Goal: Complete application form: Complete application form

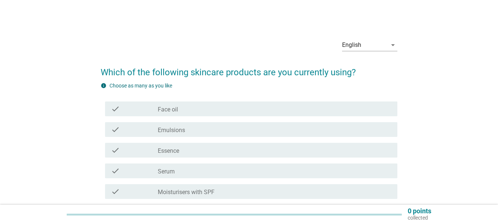
click at [228, 112] on div "check_box_outline_blank Face oil" at bounding box center [275, 108] width 234 height 9
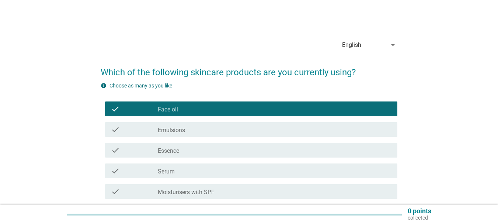
click at [206, 144] on div "check check_box_outline_blank Essence" at bounding box center [251, 150] width 292 height 15
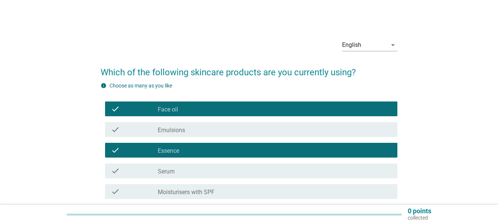
click at [191, 171] on div "check_box_outline_blank Serum" at bounding box center [275, 170] width 234 height 9
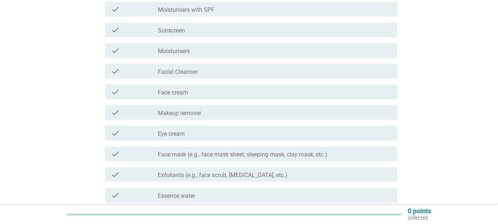
scroll to position [184, 0]
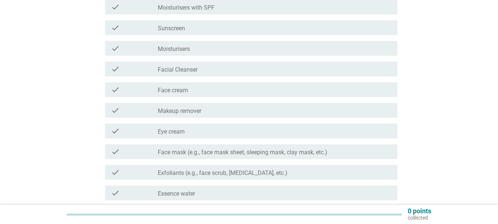
click at [247, 97] on div "check check_box_outline_blank Face cream" at bounding box center [249, 89] width 297 height 21
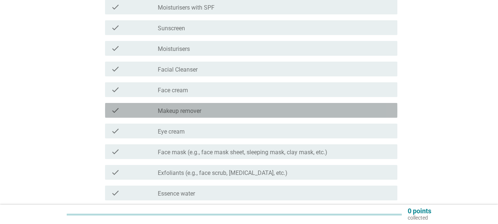
click at [242, 109] on div "check_box_outline_blank Makeup remover" at bounding box center [275, 110] width 234 height 9
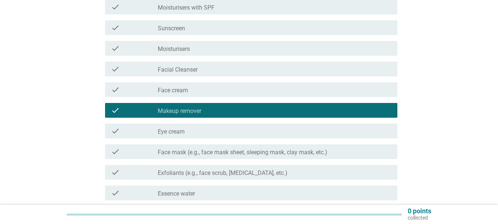
click at [240, 66] on div "check_box_outline_blank Facial Cleanser" at bounding box center [275, 68] width 234 height 9
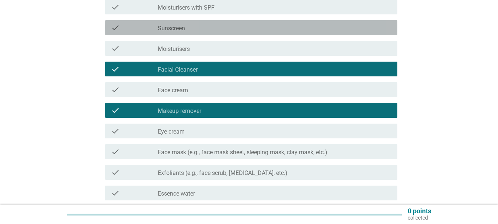
click at [236, 25] on div "check_box_outline_blank Sunscreen" at bounding box center [275, 27] width 234 height 9
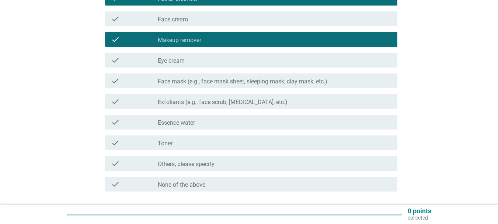
scroll to position [258, 0]
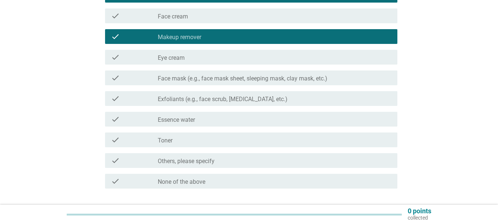
click at [227, 59] on div "check_box_outline_blank Eye cream" at bounding box center [275, 57] width 234 height 9
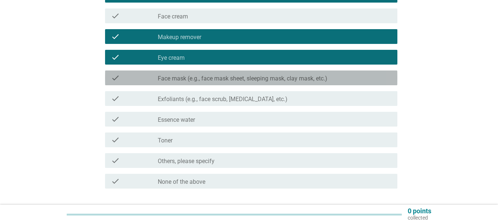
click at [223, 75] on div "check_box_outline_blank Face mask (e.g., face mask sheet, sleeping mask, clay m…" at bounding box center [275, 77] width 234 height 9
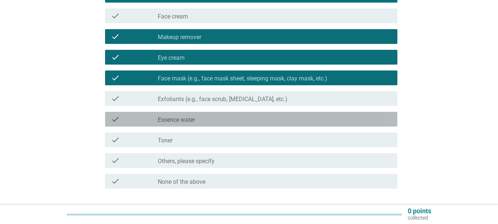
click at [217, 122] on div "check_box_outline_blank Essence water" at bounding box center [275, 119] width 234 height 9
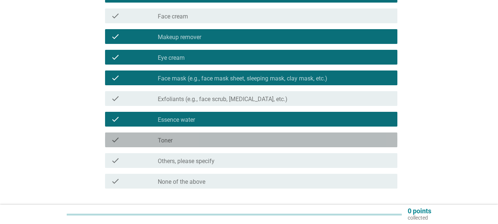
click at [197, 145] on div "check check_box_outline_blank Toner" at bounding box center [251, 139] width 292 height 15
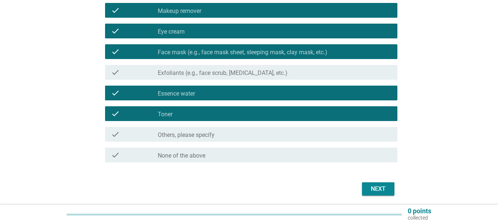
scroll to position [310, 0]
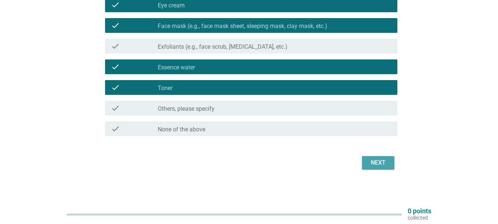
click at [376, 162] on div "Next" at bounding box center [378, 162] width 21 height 9
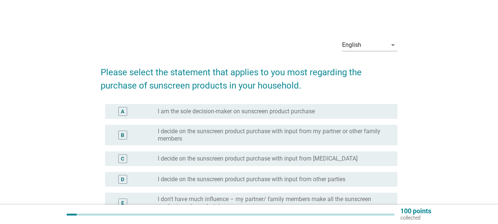
scroll to position [37, 0]
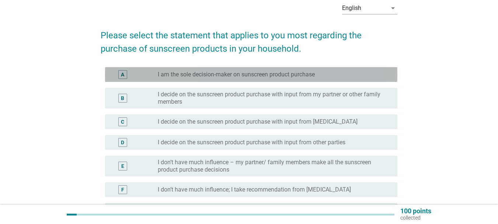
click at [221, 73] on label "I am the sole decision-maker on sunscreen product purchase" at bounding box center [236, 74] width 157 height 7
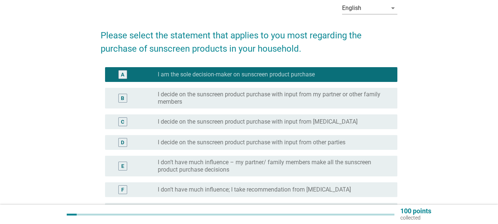
click at [221, 92] on label "I decide on the sunscreen product purchase with input from my partner or other …" at bounding box center [272, 98] width 228 height 15
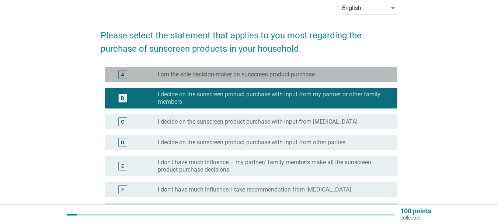
click at [268, 75] on label "I am the sole decision-maker on sunscreen product purchase" at bounding box center [236, 74] width 157 height 7
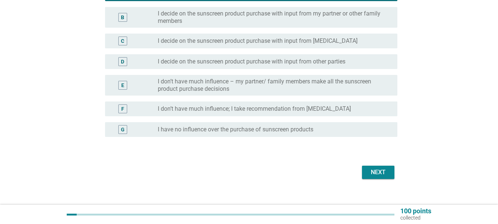
scroll to position [127, 0]
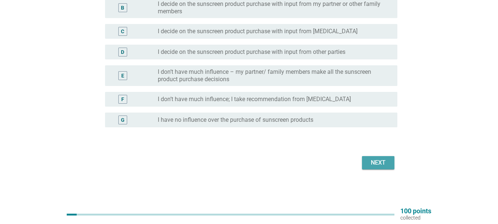
click at [381, 159] on div "Next" at bounding box center [378, 162] width 21 height 9
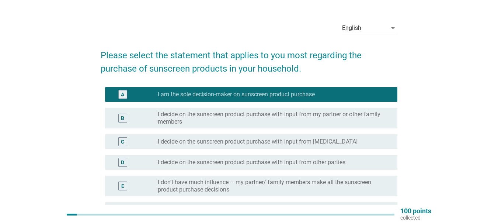
scroll to position [0, 0]
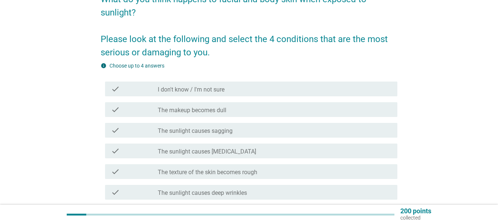
scroll to position [74, 0]
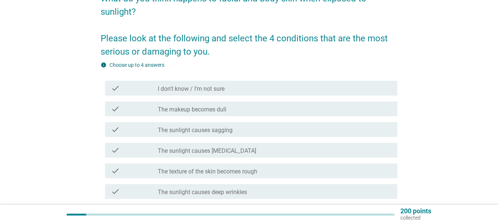
click at [225, 111] on label "The makeup becomes dull" at bounding box center [192, 109] width 69 height 7
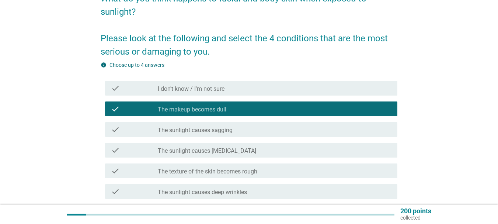
click at [220, 137] on div "check check_box_outline_blank The sunlight causes sagging" at bounding box center [249, 129] width 297 height 21
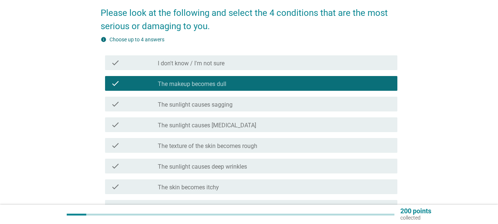
scroll to position [111, 0]
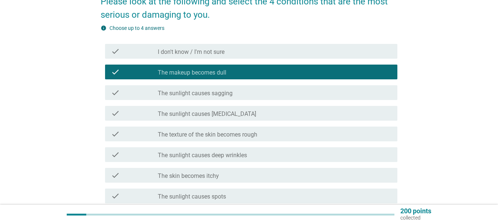
click at [217, 135] on label "The texture of the skin becomes rough" at bounding box center [208, 134] width 100 height 7
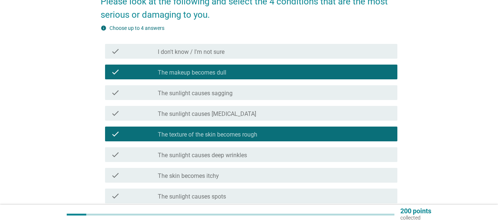
click at [211, 156] on label "The sunlight causes deep wrinkles" at bounding box center [202, 154] width 89 height 7
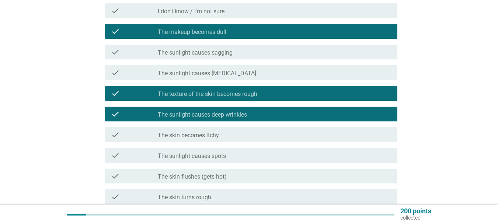
scroll to position [221, 0]
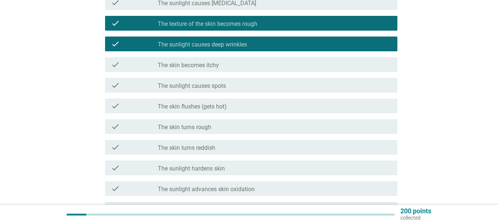
click at [210, 135] on div "check check_box_outline_blank The skin turns rough" at bounding box center [249, 126] width 297 height 21
drag, startPoint x: 210, startPoint y: 129, endPoint x: 243, endPoint y: 129, distance: 32.8
click at [210, 128] on label "The skin turns rough" at bounding box center [184, 126] width 53 height 7
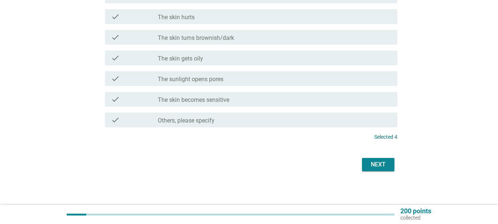
scroll to position [519, 0]
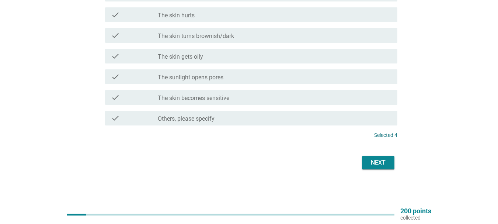
click at [377, 161] on div "Next" at bounding box center [378, 162] width 21 height 9
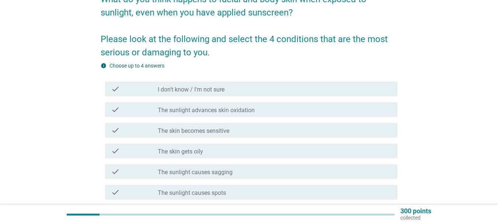
scroll to position [74, 0]
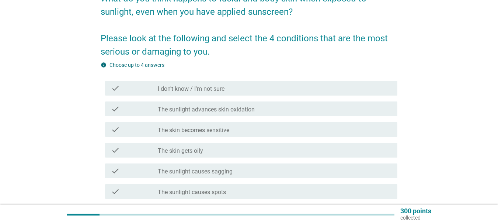
click at [226, 108] on label "The sunlight advances skin oxidation" at bounding box center [206, 109] width 97 height 7
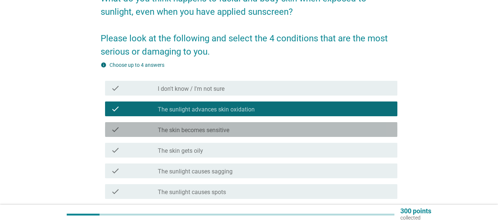
click at [219, 134] on div "check check_box_outline_blank The skin becomes sensitive" at bounding box center [251, 129] width 292 height 15
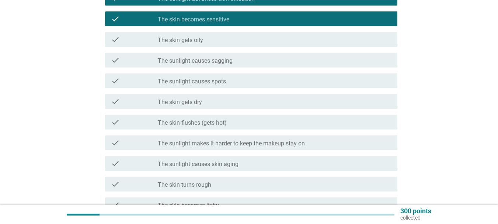
click at [240, 144] on label "The sunlight makes it harder to keep the makeup stay on" at bounding box center [231, 143] width 147 height 7
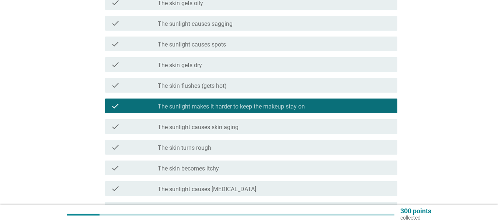
click at [222, 148] on div "check_box_outline_blank The skin turns rough" at bounding box center [275, 147] width 234 height 9
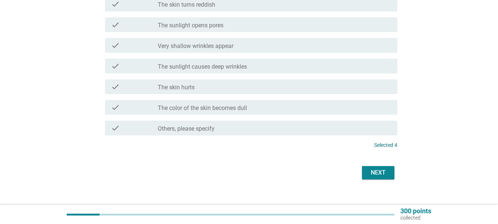
scroll to position [519, 0]
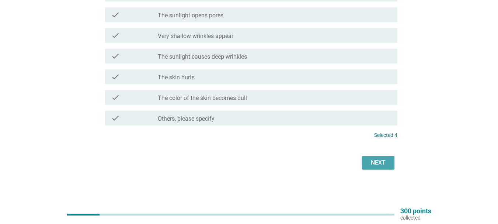
click at [380, 162] on div "Next" at bounding box center [378, 162] width 21 height 9
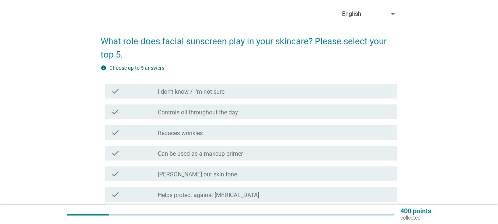
scroll to position [74, 0]
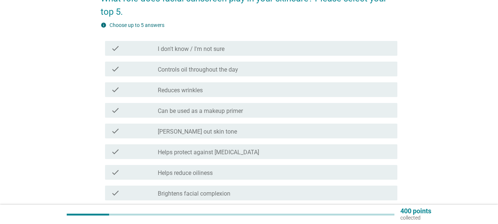
click at [232, 65] on div "check_box_outline_blank Controls oil throughout the day" at bounding box center [275, 68] width 234 height 9
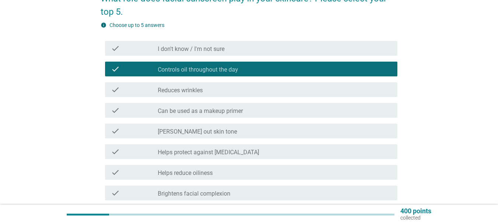
click at [207, 109] on label "Can be used as a makeup primer" at bounding box center [200, 110] width 85 height 7
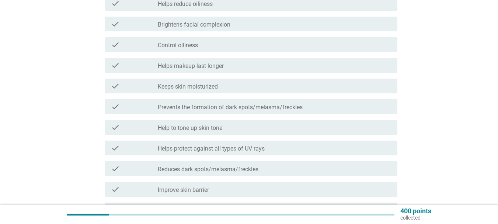
scroll to position [258, 0]
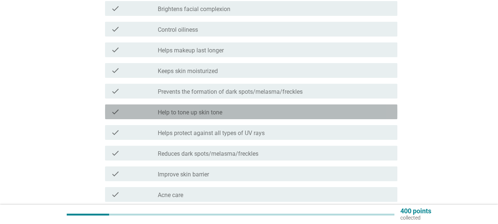
click at [204, 112] on label "Help to tone up skin tone" at bounding box center [190, 112] width 64 height 7
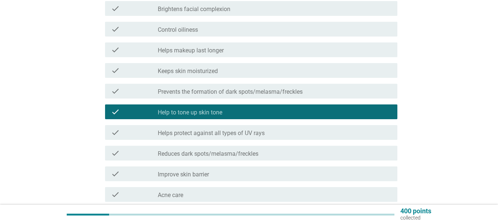
click at [206, 52] on label "Helps makeup last longer" at bounding box center [191, 50] width 66 height 7
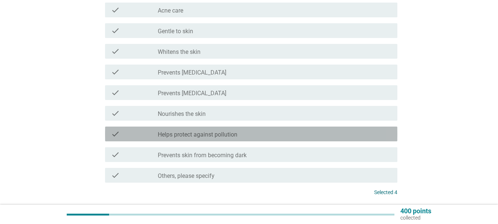
click at [212, 128] on div "check check_box_outline_blank Helps protect against pollution" at bounding box center [251, 133] width 292 height 15
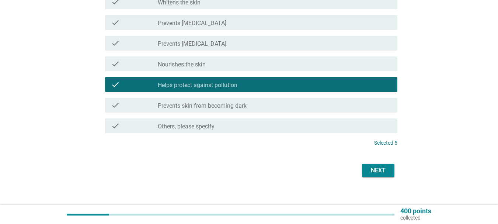
scroll to position [499, 0]
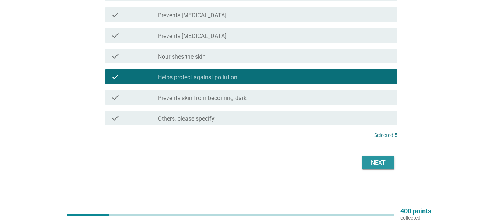
click at [379, 159] on div "Next" at bounding box center [378, 162] width 21 height 9
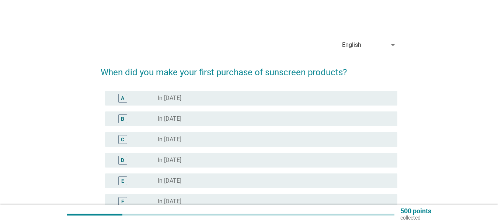
click at [216, 96] on div "radio_button_unchecked In 2025" at bounding box center [272, 97] width 228 height 7
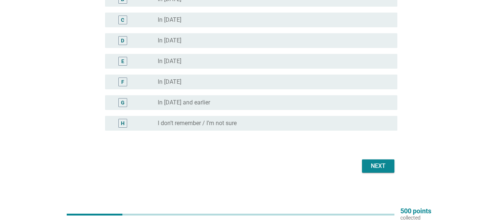
scroll to position [123, 0]
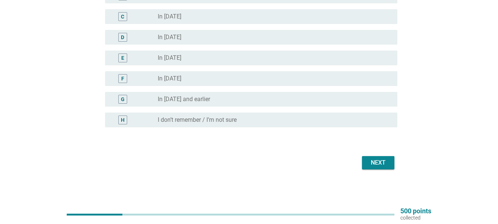
click at [386, 161] on div "Next" at bounding box center [378, 162] width 21 height 9
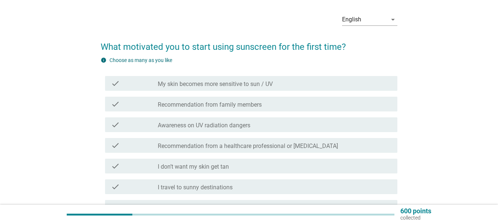
scroll to position [37, 0]
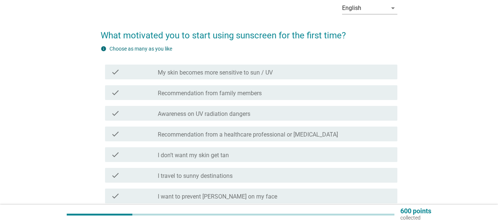
click at [242, 75] on label "My skin becomes more sensitive to sun / UV" at bounding box center [215, 72] width 115 height 7
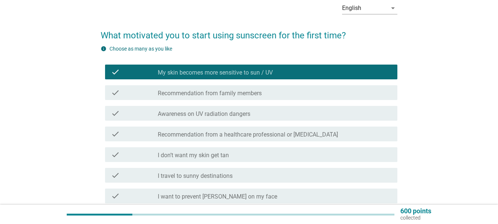
click at [233, 123] on div "check check_box_outline_blank Awareness on UV radiation dangers" at bounding box center [249, 113] width 297 height 21
click at [232, 130] on div "check_box_outline_blank Recommendation from a healthcare professional or [MEDIC…" at bounding box center [275, 133] width 234 height 9
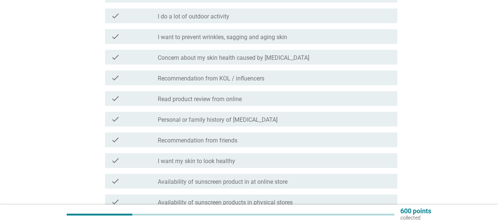
click at [233, 120] on label "Personal or family history of [MEDICAL_DATA]" at bounding box center [218, 119] width 120 height 7
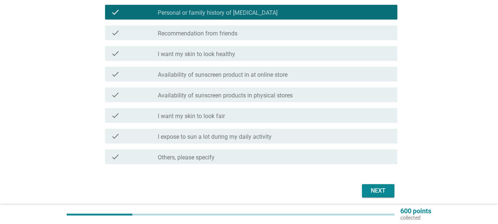
scroll to position [393, 0]
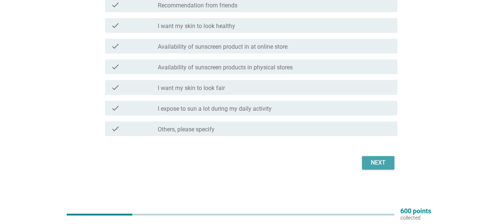
click at [378, 161] on div "Next" at bounding box center [378, 162] width 21 height 9
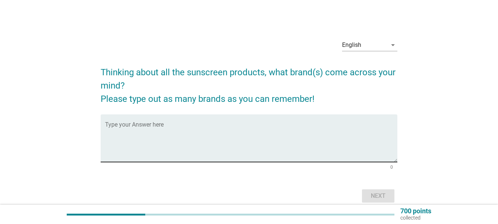
click at [310, 143] on textarea "Type your Answer here" at bounding box center [251, 142] width 292 height 39
type textarea "nivea"
click at [374, 195] on div "Next" at bounding box center [378, 195] width 21 height 9
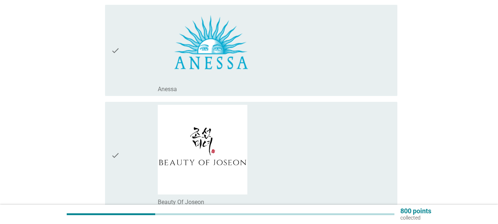
scroll to position [147, 0]
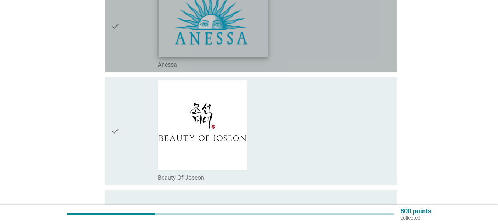
click at [244, 54] on img at bounding box center [212, 20] width 109 height 73
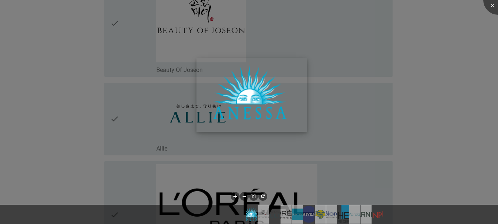
scroll to position [258, 0]
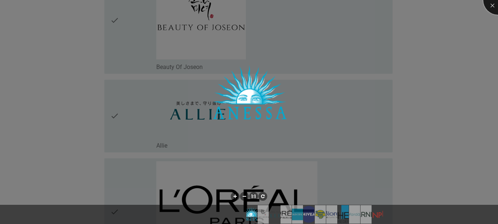
click at [491, 5] on div at bounding box center [497, -1] width 29 height 29
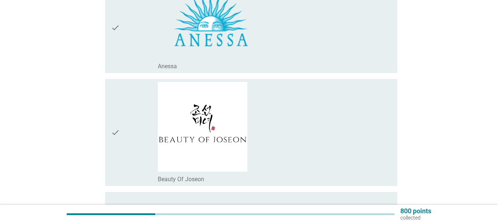
scroll to position [111, 0]
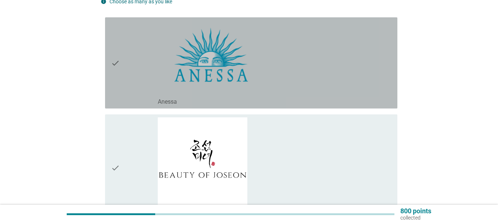
click at [117, 62] on icon "check" at bounding box center [115, 62] width 9 height 85
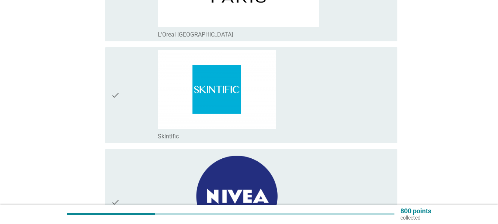
scroll to position [479, 0]
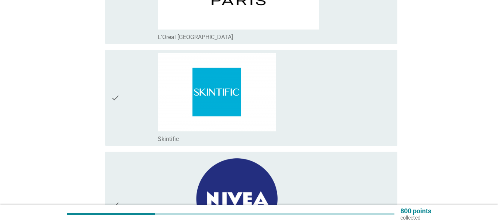
click at [116, 92] on icon "check" at bounding box center [115, 98] width 9 height 90
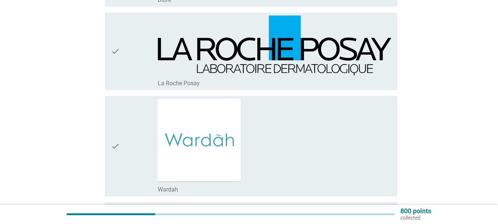
scroll to position [958, 0]
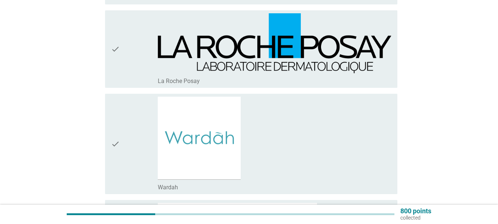
click at [117, 51] on icon "check" at bounding box center [115, 48] width 9 height 71
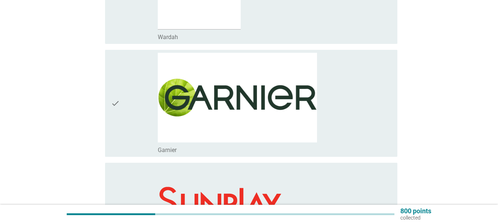
scroll to position [1106, 0]
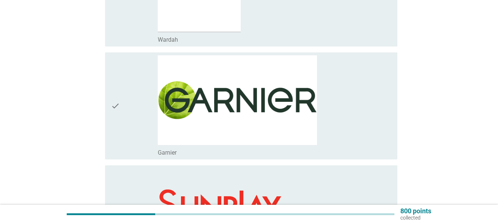
click at [110, 109] on div "check check_box_outline_blank Garnier" at bounding box center [251, 105] width 292 height 107
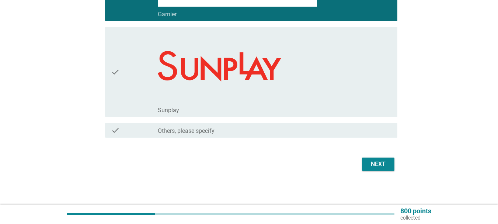
scroll to position [1245, 0]
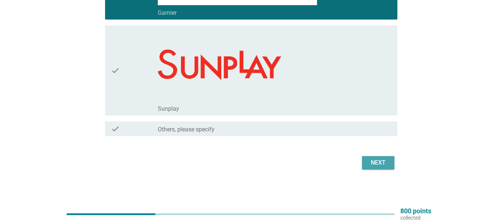
click at [384, 160] on div "Next" at bounding box center [378, 162] width 21 height 9
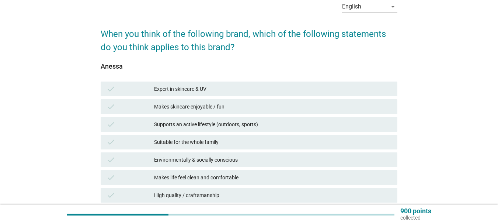
scroll to position [74, 0]
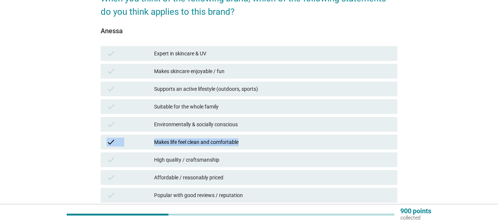
click at [256, 157] on div "High quality / craftsmanship" at bounding box center [272, 159] width 237 height 9
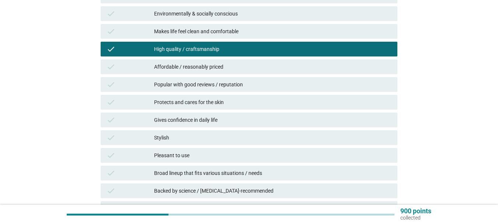
click at [257, 144] on div "check Stylish" at bounding box center [249, 137] width 297 height 15
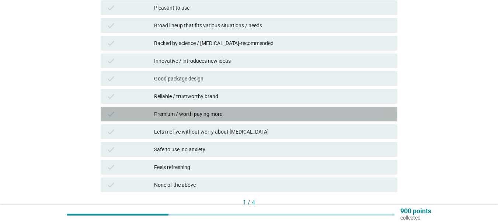
click at [292, 120] on div "check Premium / worth paying more" at bounding box center [249, 114] width 297 height 15
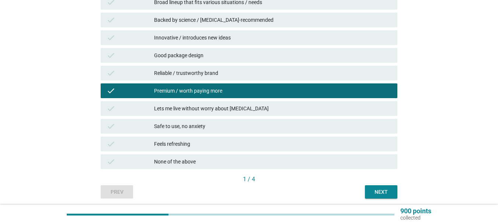
scroll to position [382, 0]
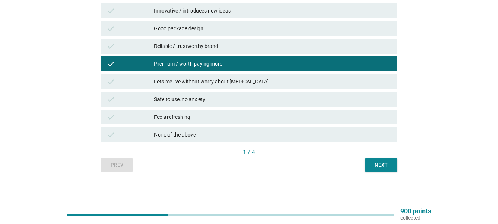
click at [380, 161] on div "Next" at bounding box center [381, 165] width 21 height 8
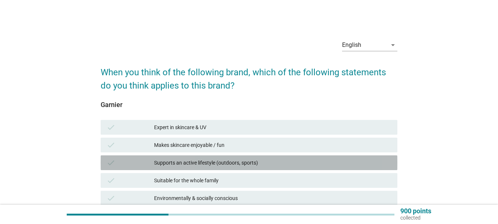
click at [236, 163] on div "Supports an active lifestyle (outdoors, sports)" at bounding box center [272, 162] width 237 height 9
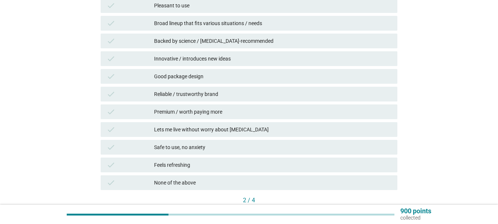
scroll to position [382, 0]
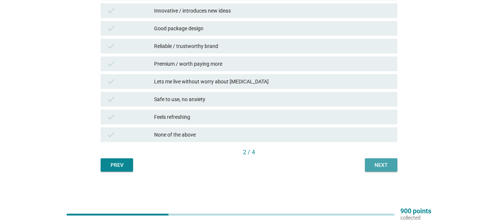
click at [391, 165] on div "Next" at bounding box center [381, 165] width 21 height 8
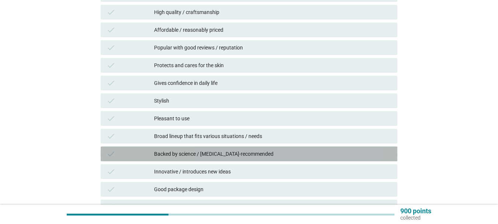
click at [184, 149] on div "check Backed by science / dermatologist-recommended" at bounding box center [249, 153] width 297 height 15
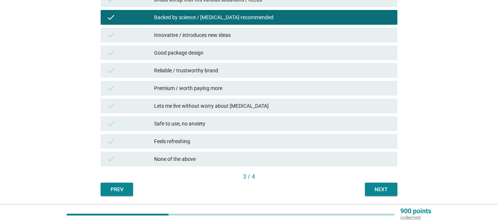
scroll to position [382, 0]
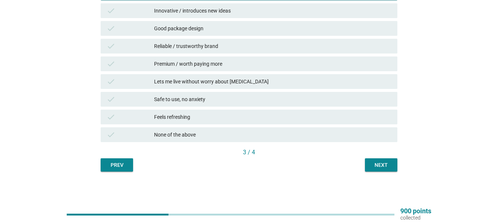
click at [389, 163] on div "Next" at bounding box center [381, 165] width 21 height 8
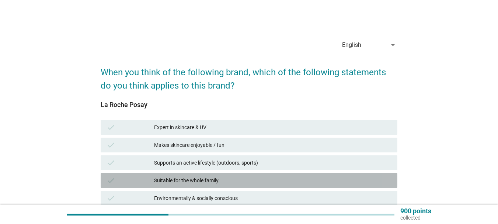
click at [228, 174] on div "check Suitable for the whole family" at bounding box center [249, 180] width 297 height 15
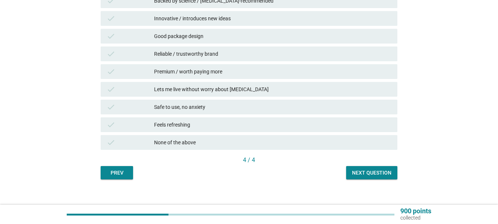
scroll to position [382, 0]
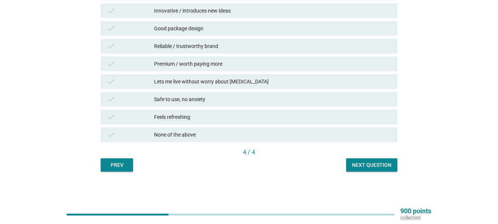
click at [384, 164] on div "Next question" at bounding box center [371, 165] width 39 height 8
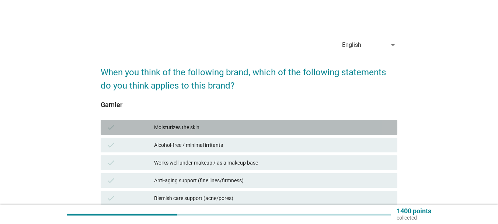
click at [226, 126] on div "Moisturizes the skin" at bounding box center [272, 127] width 237 height 9
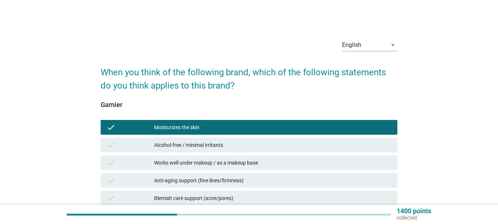
click at [210, 165] on div "Works well under makeup / as a makeup base" at bounding box center [272, 162] width 237 height 9
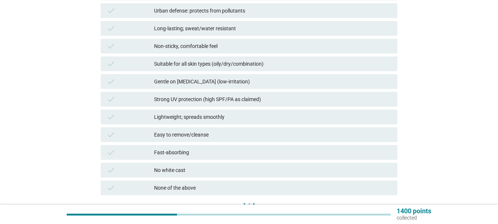
click at [223, 153] on div "Fast-absorbing" at bounding box center [272, 152] width 237 height 9
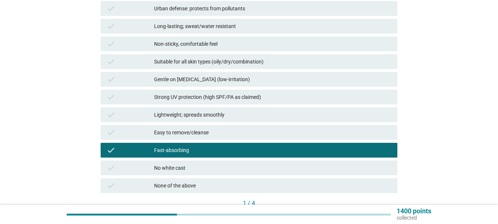
scroll to position [311, 0]
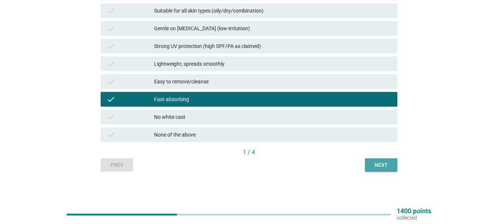
click at [390, 164] on div "Next" at bounding box center [381, 165] width 21 height 8
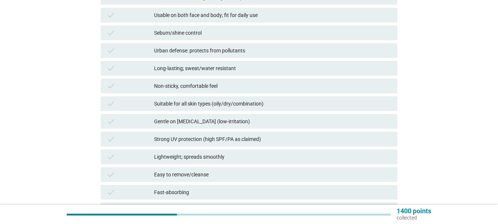
scroll to position [221, 0]
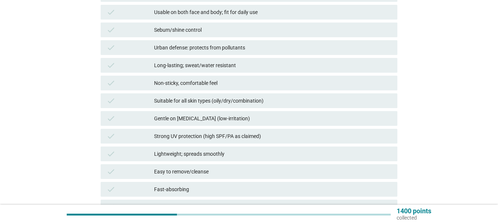
click at [266, 144] on div "check Strong UV protection (high SPF/PA as claimed)" at bounding box center [249, 136] width 300 height 18
click at [332, 156] on div "Lightweight; spreads smoothly" at bounding box center [272, 153] width 237 height 9
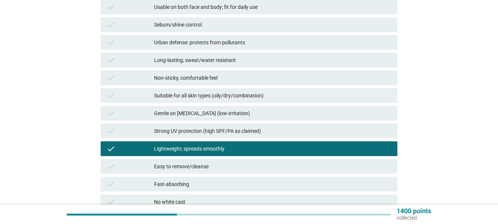
scroll to position [311, 0]
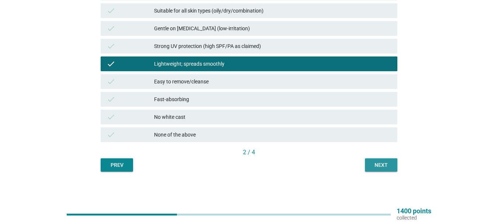
click at [371, 165] on div "Next" at bounding box center [381, 165] width 21 height 8
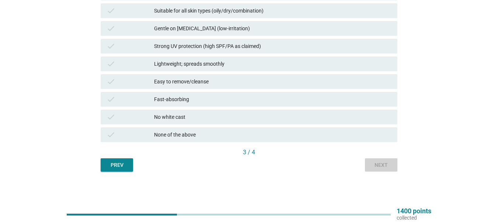
scroll to position [0, 0]
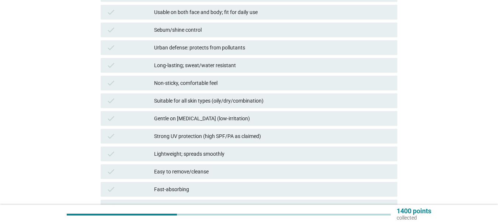
click at [276, 140] on div "Strong UV protection (high SPF/PA as claimed)" at bounding box center [272, 136] width 237 height 9
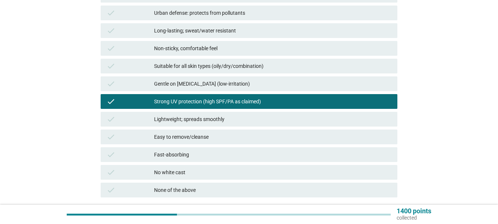
scroll to position [311, 0]
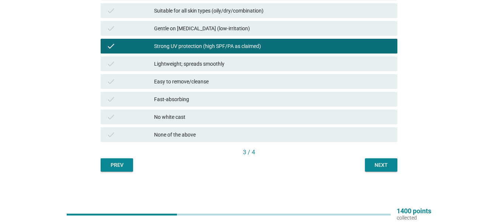
click at [385, 165] on div "Next" at bounding box center [381, 165] width 21 height 8
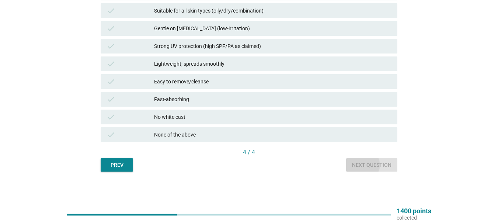
scroll to position [0, 0]
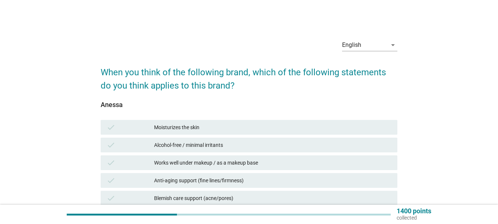
click at [240, 164] on div "Works well under makeup / as a makeup base" at bounding box center [272, 162] width 237 height 9
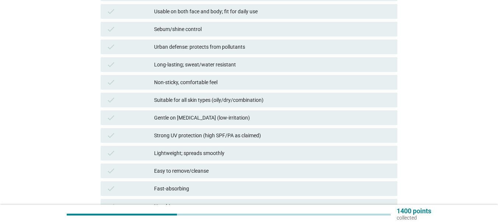
scroll to position [295, 0]
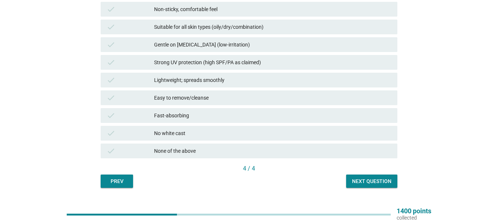
click at [369, 181] on div "Next question" at bounding box center [371, 181] width 39 height 8
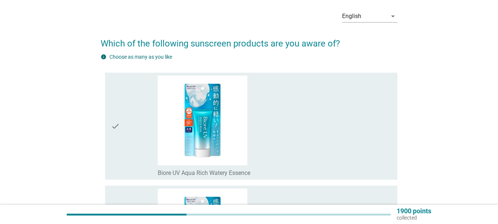
scroll to position [74, 0]
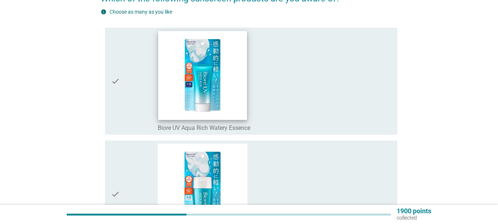
click at [238, 97] on img at bounding box center [202, 75] width 88 height 88
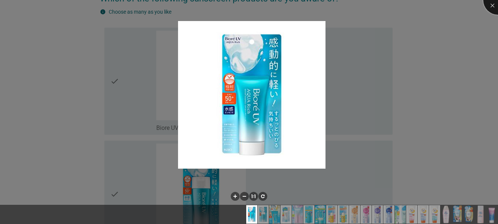
click at [489, 6] on div at bounding box center [497, -1] width 29 height 29
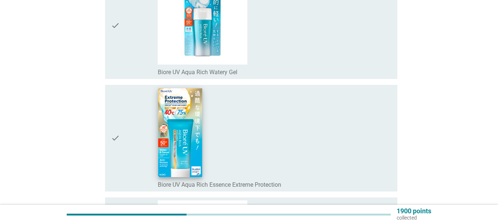
scroll to position [258, 0]
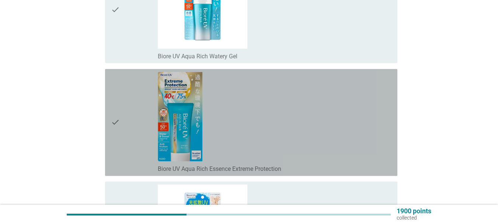
click at [120, 101] on icon "check" at bounding box center [115, 122] width 9 height 101
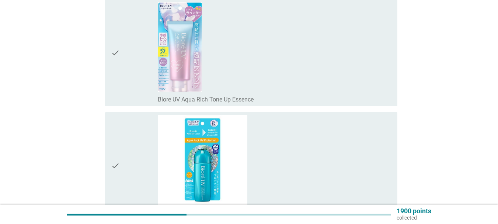
click at [124, 46] on div "check" at bounding box center [134, 52] width 47 height 101
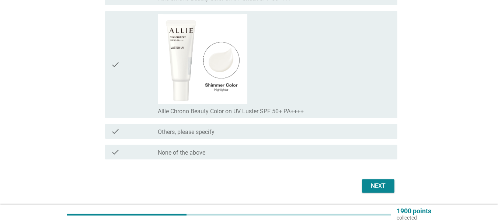
scroll to position [6650, 0]
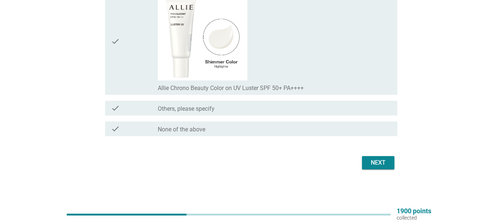
click at [122, 41] on div "check" at bounding box center [134, 41] width 47 height 101
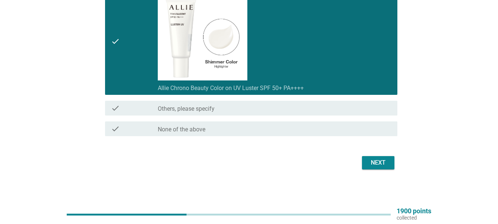
click at [385, 167] on div "Next" at bounding box center [378, 162] width 21 height 9
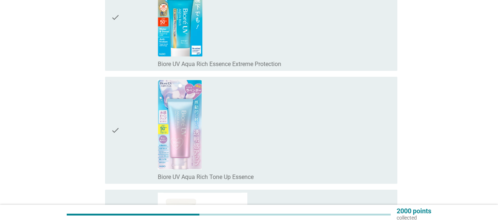
scroll to position [147, 0]
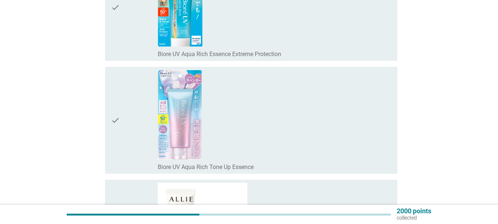
click at [119, 122] on icon "check" at bounding box center [115, 120] width 9 height 101
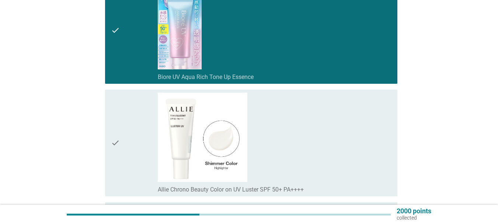
scroll to position [318, 0]
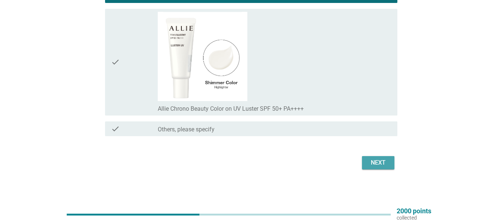
click at [377, 164] on div "Next" at bounding box center [378, 162] width 21 height 9
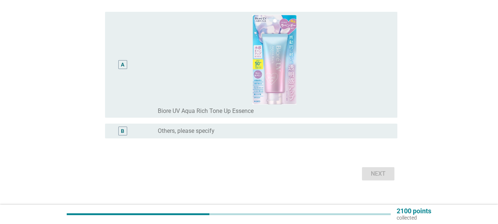
scroll to position [103, 0]
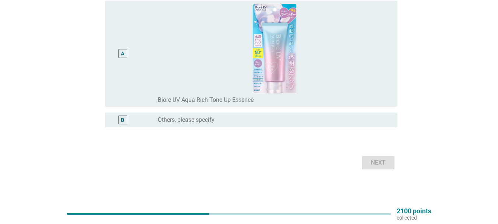
click at [121, 59] on div "A" at bounding box center [122, 54] width 23 height 100
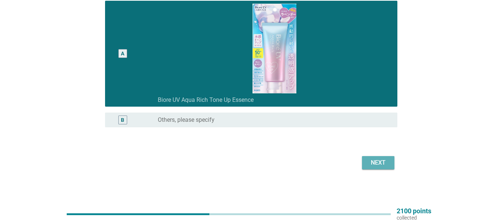
click at [389, 163] on button "Next" at bounding box center [378, 162] width 32 height 13
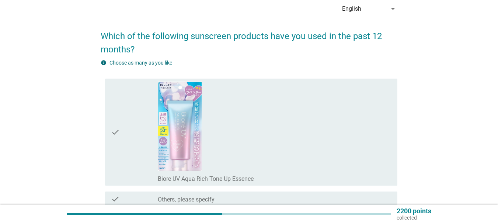
scroll to position [37, 0]
click at [131, 126] on div "check" at bounding box center [134, 131] width 47 height 101
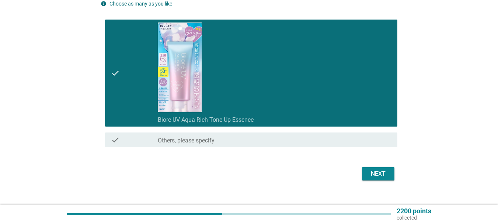
scroll to position [69, 0]
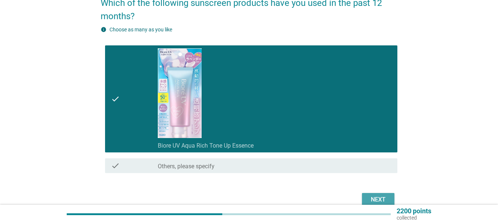
click at [382, 197] on div "Next" at bounding box center [378, 199] width 21 height 9
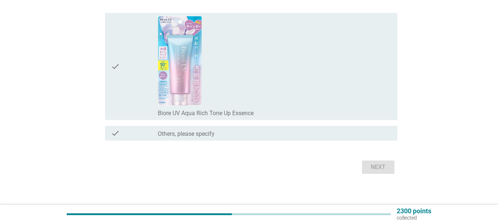
scroll to position [106, 0]
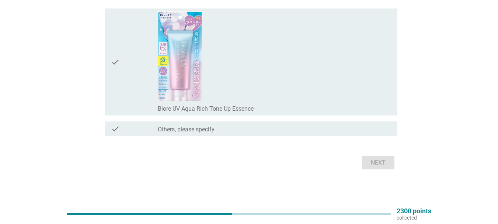
click at [135, 82] on div "check" at bounding box center [134, 61] width 47 height 101
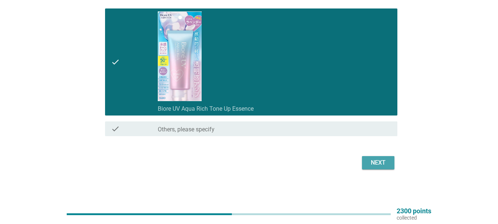
click at [389, 161] on button "Next" at bounding box center [378, 162] width 32 height 13
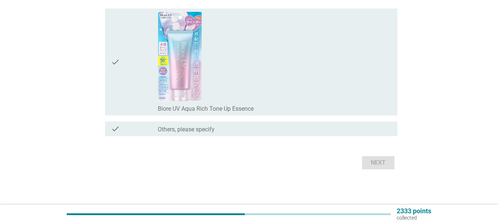
scroll to position [0, 0]
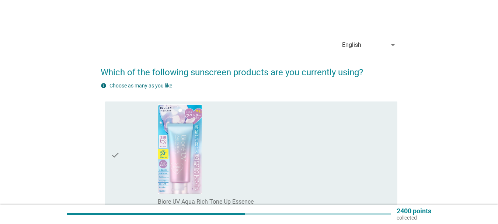
click at [154, 133] on div "check" at bounding box center [134, 154] width 47 height 101
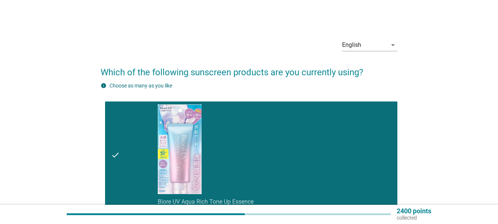
scroll to position [93, 0]
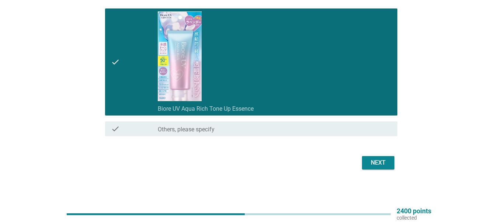
click at [370, 166] on div "Next" at bounding box center [378, 162] width 21 height 9
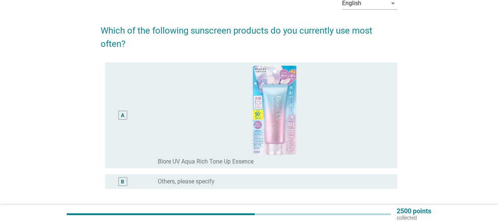
scroll to position [103, 0]
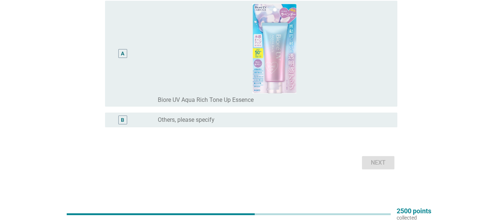
click at [151, 74] on div "A" at bounding box center [134, 54] width 47 height 100
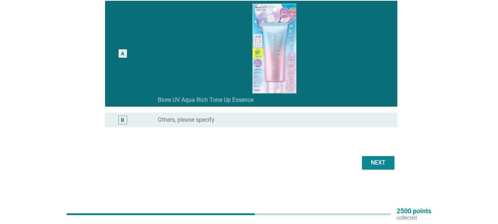
click at [367, 158] on button "Next" at bounding box center [378, 162] width 32 height 13
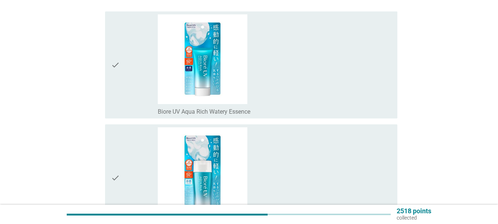
scroll to position [0, 0]
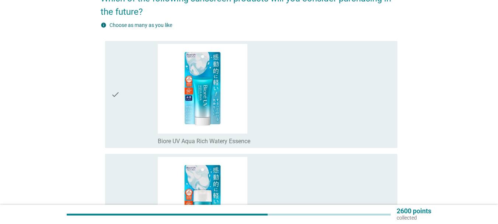
click at [137, 114] on div "check" at bounding box center [134, 94] width 47 height 101
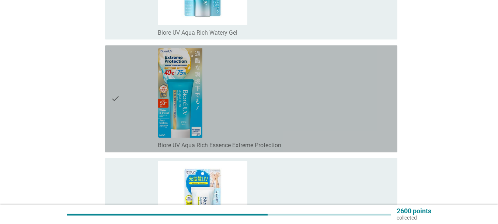
click at [145, 123] on div "check" at bounding box center [134, 98] width 47 height 101
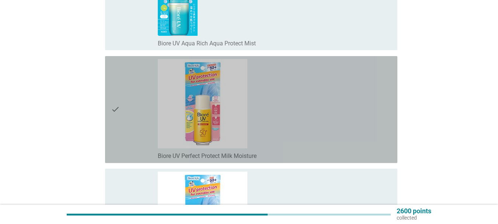
click at [137, 85] on div "check" at bounding box center [134, 109] width 47 height 101
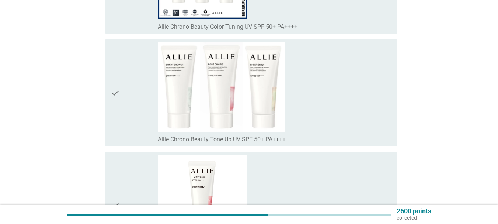
scroll to position [6663, 0]
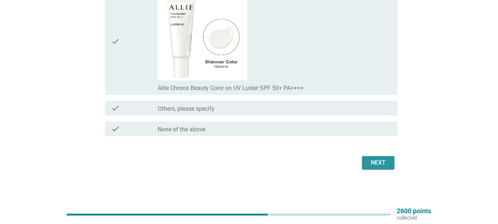
click at [387, 164] on div "Next" at bounding box center [378, 162] width 21 height 9
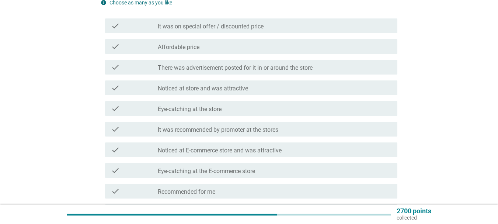
scroll to position [111, 0]
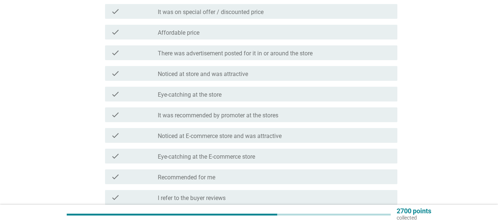
drag, startPoint x: 224, startPoint y: 122, endPoint x: 224, endPoint y: 118, distance: 4.4
click at [224, 121] on div "check check_box_outline_blank It was recommended by promoter at the stores" at bounding box center [249, 114] width 297 height 21
click at [226, 115] on label "It was recommended by promoter at the stores" at bounding box center [218, 115] width 121 height 7
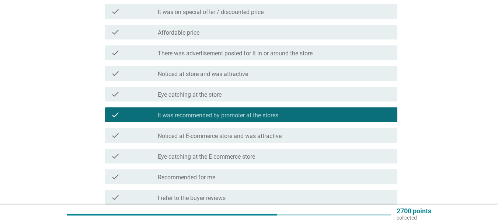
click at [217, 87] on div "check check_box_outline_blank Eye-catching at the store" at bounding box center [251, 94] width 292 height 15
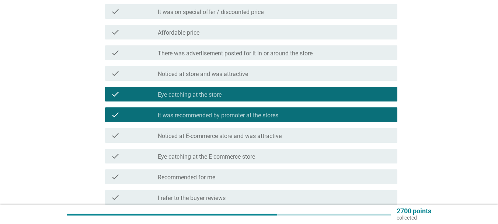
click at [219, 74] on label "Noticed at store and was attractive" at bounding box center [203, 73] width 90 height 7
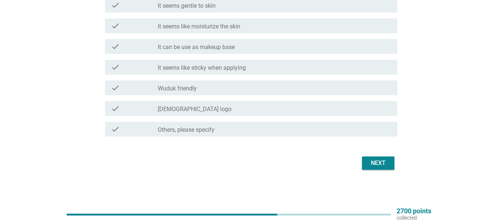
scroll to position [881, 0]
click at [377, 165] on div "Next" at bounding box center [378, 162] width 21 height 9
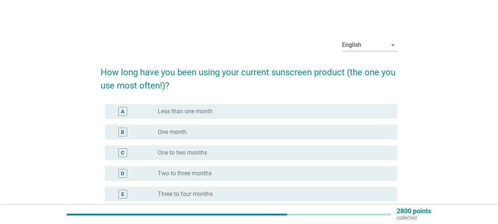
click at [150, 132] on div "B" at bounding box center [134, 132] width 47 height 9
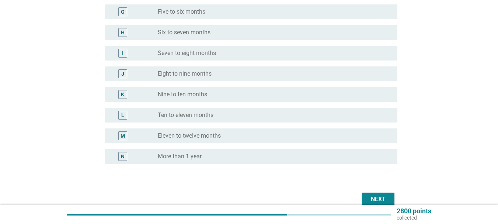
scroll to position [223, 0]
click at [375, 199] on div "Next" at bounding box center [378, 199] width 21 height 9
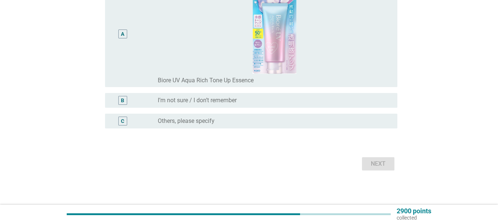
scroll to position [124, 0]
click at [129, 49] on div "A" at bounding box center [122, 33] width 23 height 100
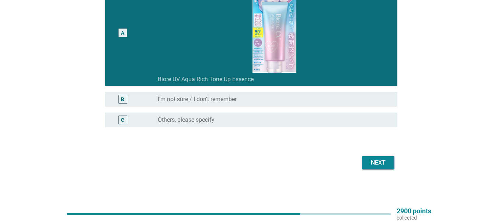
click at [379, 157] on button "Next" at bounding box center [378, 162] width 32 height 13
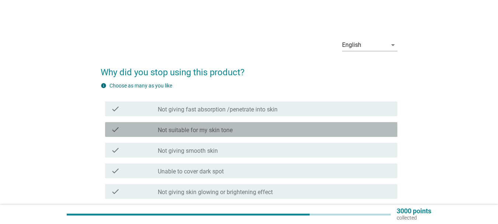
click at [198, 126] on div "check_box_outline_blank Not suitable for my skin tone" at bounding box center [275, 129] width 234 height 9
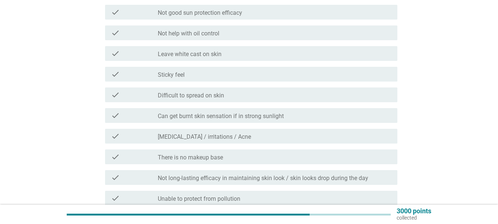
scroll to position [221, 0]
click at [292, 97] on div "check_box_outline_blank Difficult to spread on skin" at bounding box center [275, 94] width 234 height 9
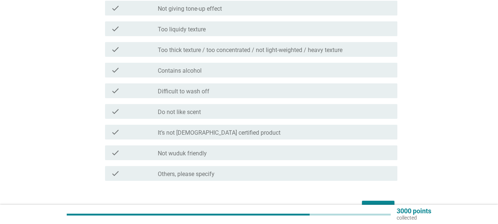
scroll to position [565, 0]
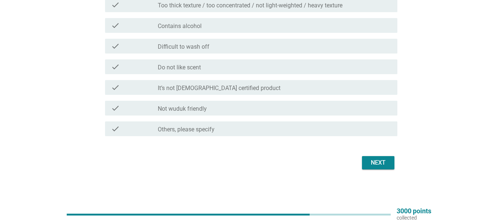
click at [382, 159] on div "Next" at bounding box center [378, 162] width 21 height 9
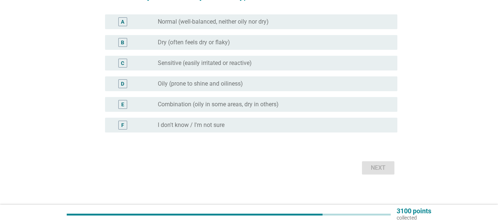
scroll to position [81, 0]
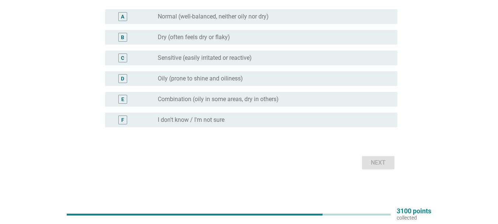
click at [208, 101] on label "Combination (oily in some areas, dry in others)" at bounding box center [218, 98] width 121 height 7
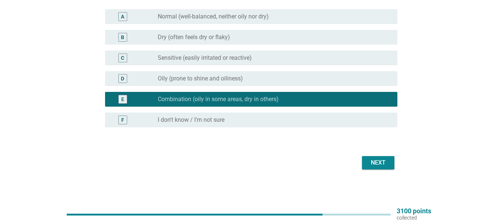
click at [391, 161] on button "Next" at bounding box center [378, 162] width 32 height 13
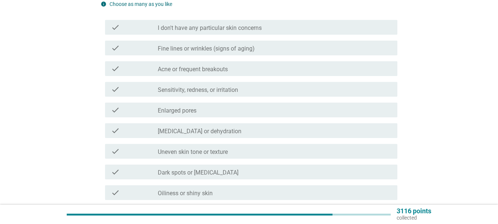
scroll to position [0, 0]
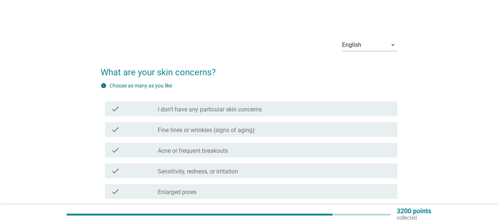
click at [212, 125] on div "check_box_outline_blank Fine lines or wrinkles (signs of aging)" at bounding box center [275, 129] width 234 height 9
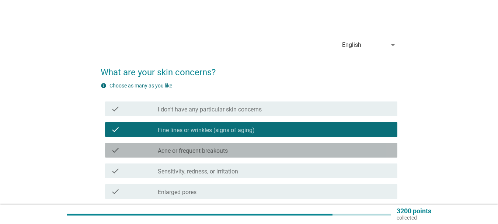
click at [201, 150] on label "Acne or frequent breakouts" at bounding box center [193, 150] width 70 height 7
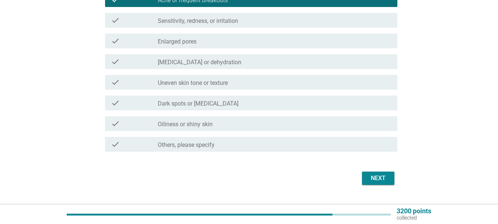
scroll to position [166, 0]
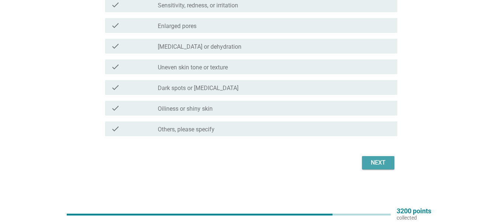
click at [374, 162] on div "Next" at bounding box center [378, 162] width 21 height 9
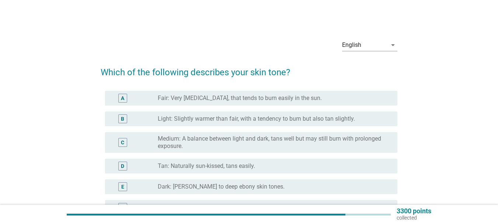
click at [184, 165] on label "Tan: Naturally sun-kissed, tans easily." at bounding box center [206, 165] width 97 height 7
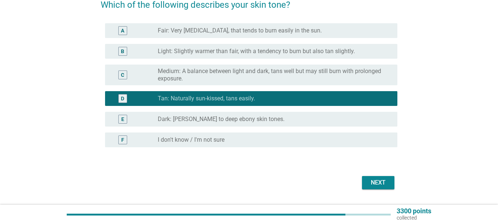
scroll to position [87, 0]
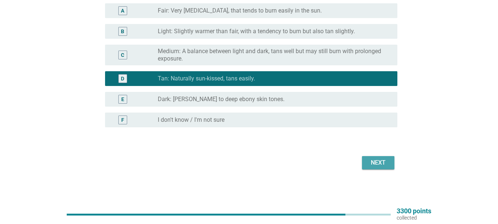
click at [373, 163] on div "Next" at bounding box center [378, 162] width 21 height 9
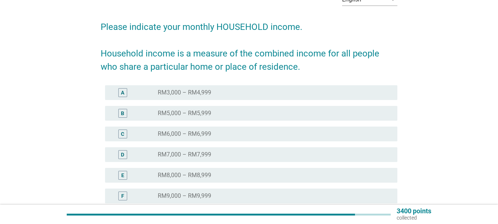
scroll to position [111, 0]
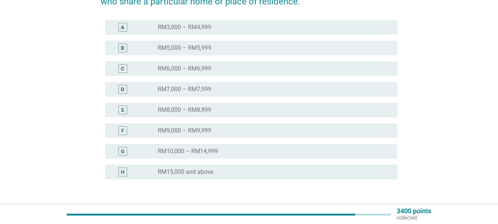
click at [205, 111] on label "RM8,000 – RM8,999" at bounding box center [184, 109] width 53 height 7
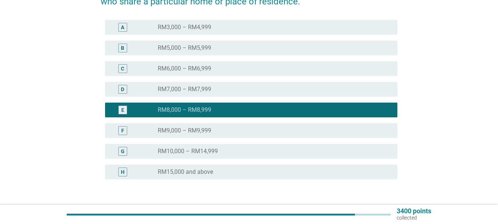
click at [230, 132] on div "radio_button_unchecked RM9,000 – RM9,999" at bounding box center [272, 130] width 228 height 7
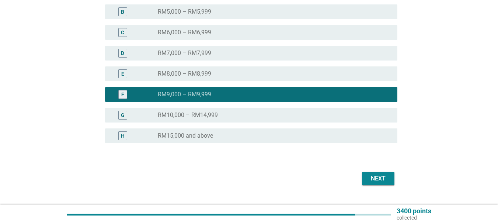
scroll to position [147, 0]
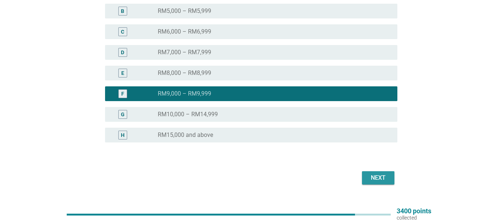
click at [384, 176] on div "Next" at bounding box center [378, 177] width 21 height 9
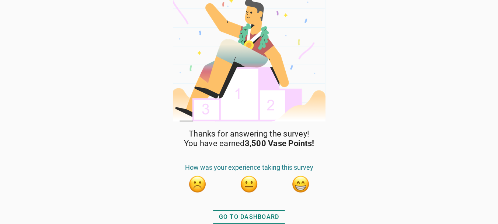
scroll to position [10, 0]
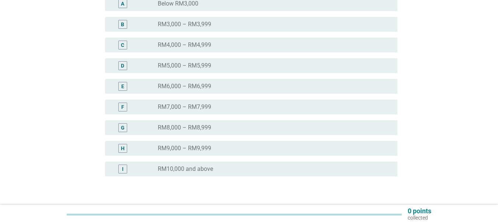
click at [209, 149] on label "RM9,000 – RM9,999" at bounding box center [184, 147] width 53 height 7
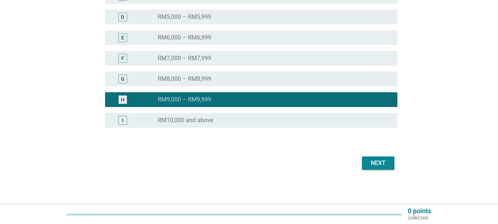
scroll to position [196, 0]
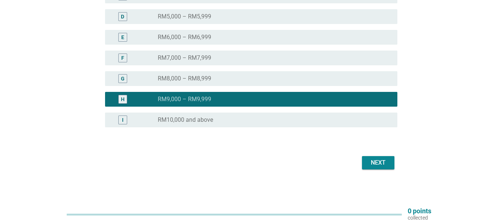
click at [385, 162] on div "Next" at bounding box center [378, 162] width 21 height 9
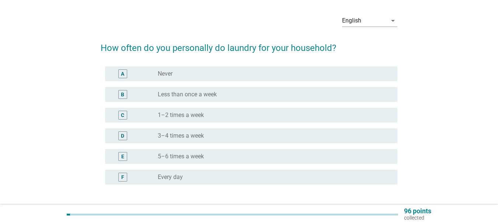
scroll to position [37, 0]
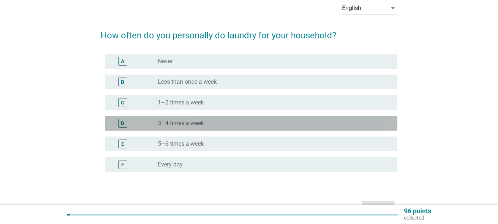
click at [197, 128] on div "D radio_button_unchecked 3–4 times a week" at bounding box center [251, 123] width 292 height 15
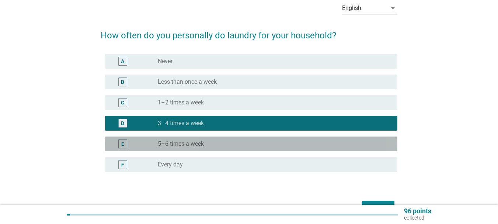
click at [197, 146] on label "5–6 times a week" at bounding box center [181, 143] width 46 height 7
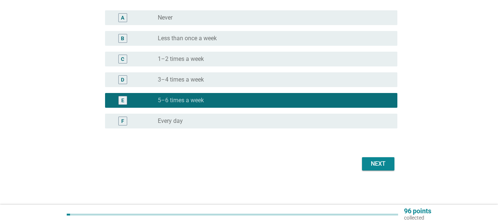
scroll to position [81, 0]
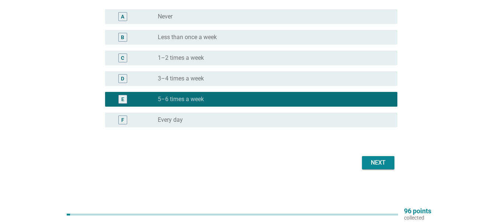
click at [374, 161] on div "Next" at bounding box center [378, 162] width 21 height 9
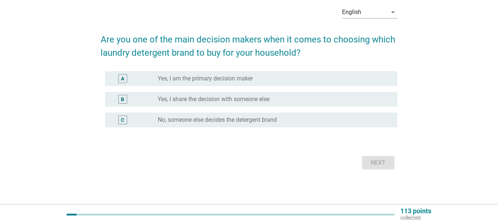
scroll to position [0, 0]
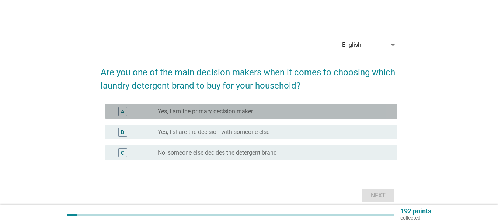
click at [206, 113] on label "Yes, I am the primary decision maker" at bounding box center [205, 111] width 95 height 7
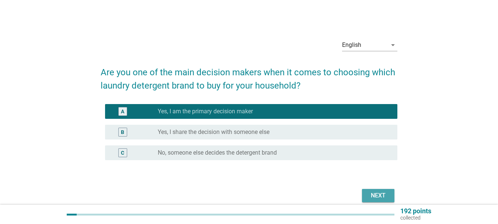
click at [376, 198] on div "Next" at bounding box center [378, 195] width 21 height 9
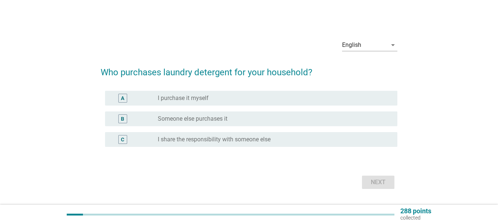
click at [207, 101] on label "I purchase it myself" at bounding box center [183, 97] width 51 height 7
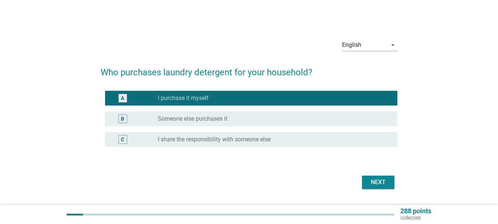
click at [381, 182] on div "Next" at bounding box center [378, 182] width 21 height 9
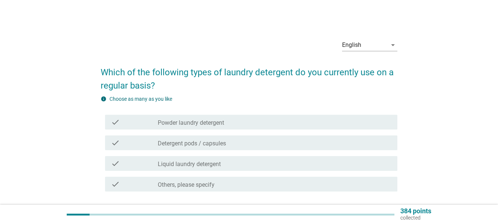
click at [222, 161] on div "check_box_outline_blank Liquid laundry detergent" at bounding box center [275, 163] width 234 height 9
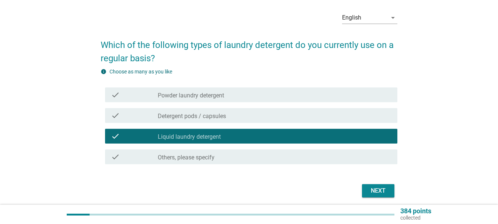
scroll to position [55, 0]
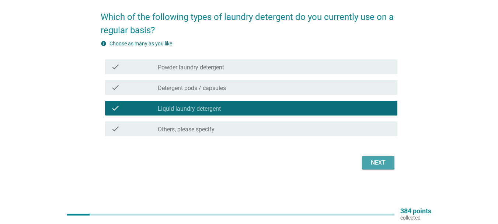
click at [377, 163] on div "Next" at bounding box center [378, 162] width 21 height 9
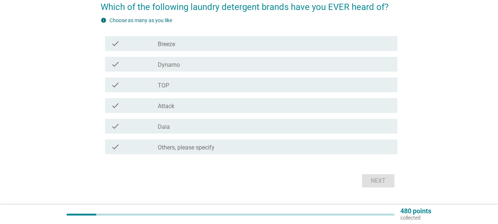
scroll to position [74, 0]
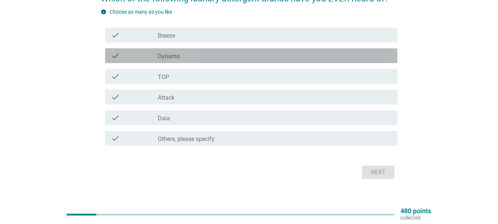
drag, startPoint x: 191, startPoint y: 60, endPoint x: 192, endPoint y: 38, distance: 21.4
click at [190, 57] on div "check_box_outline_blank Dynamo" at bounding box center [275, 55] width 234 height 9
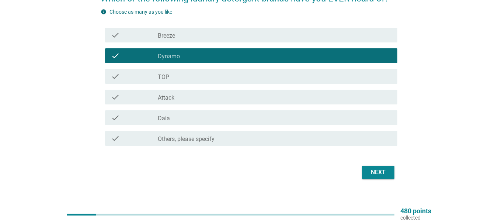
click at [193, 36] on div "check_box_outline_blank Breeze" at bounding box center [275, 35] width 234 height 9
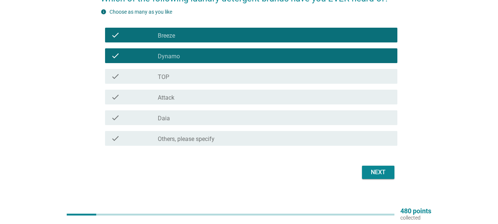
click at [197, 76] on div "check_box_outline_blank TOP" at bounding box center [275, 76] width 234 height 9
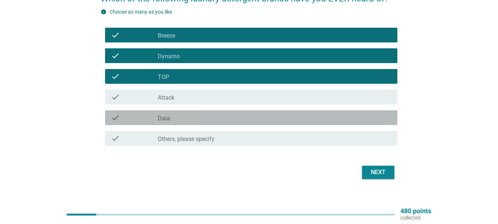
click at [202, 116] on div "check_box_outline_blank Daia" at bounding box center [275, 117] width 234 height 9
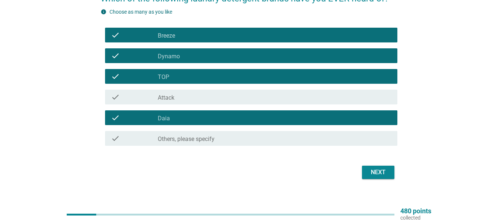
click at [371, 174] on div "Next" at bounding box center [378, 172] width 21 height 9
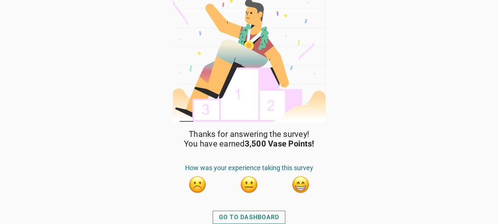
scroll to position [10, 0]
